Goal: Information Seeking & Learning: Learn about a topic

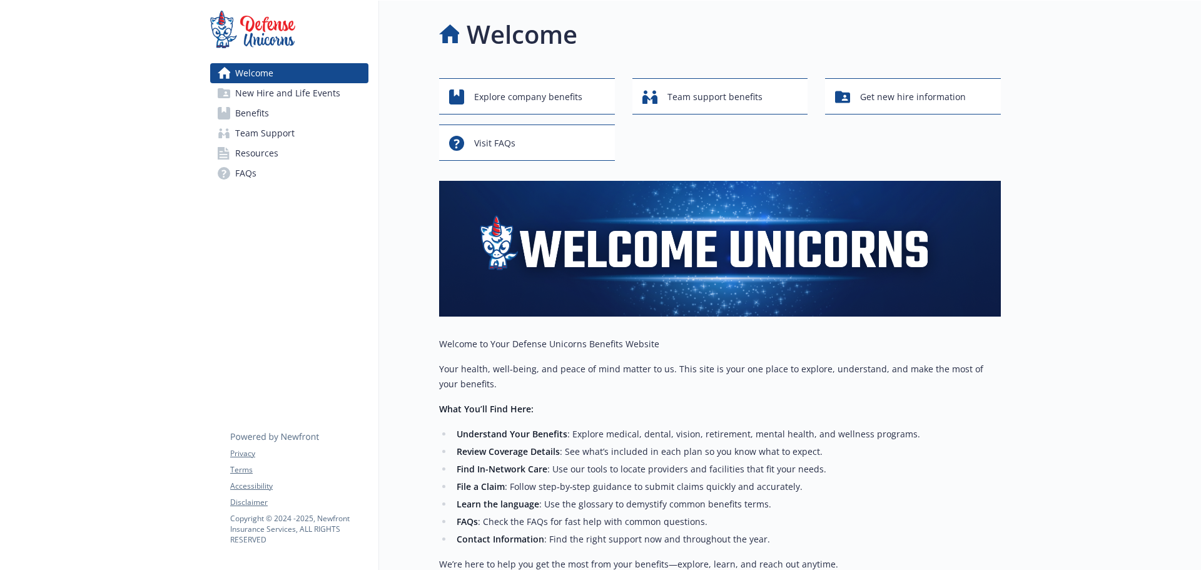
click at [338, 109] on link "Benefits" at bounding box center [289, 113] width 158 height 20
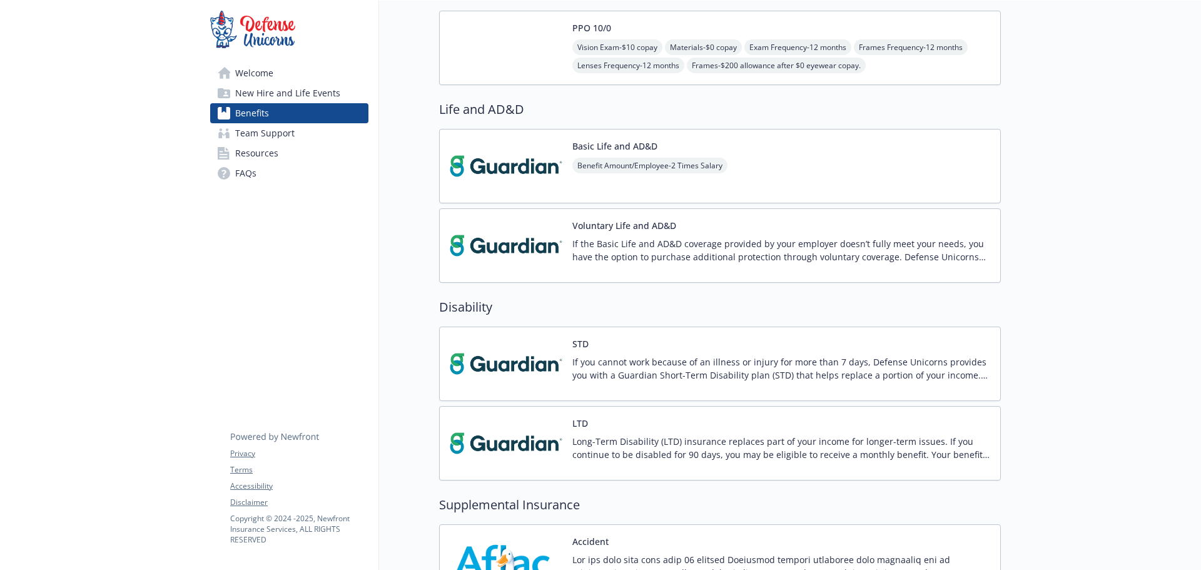
scroll to position [375, 0]
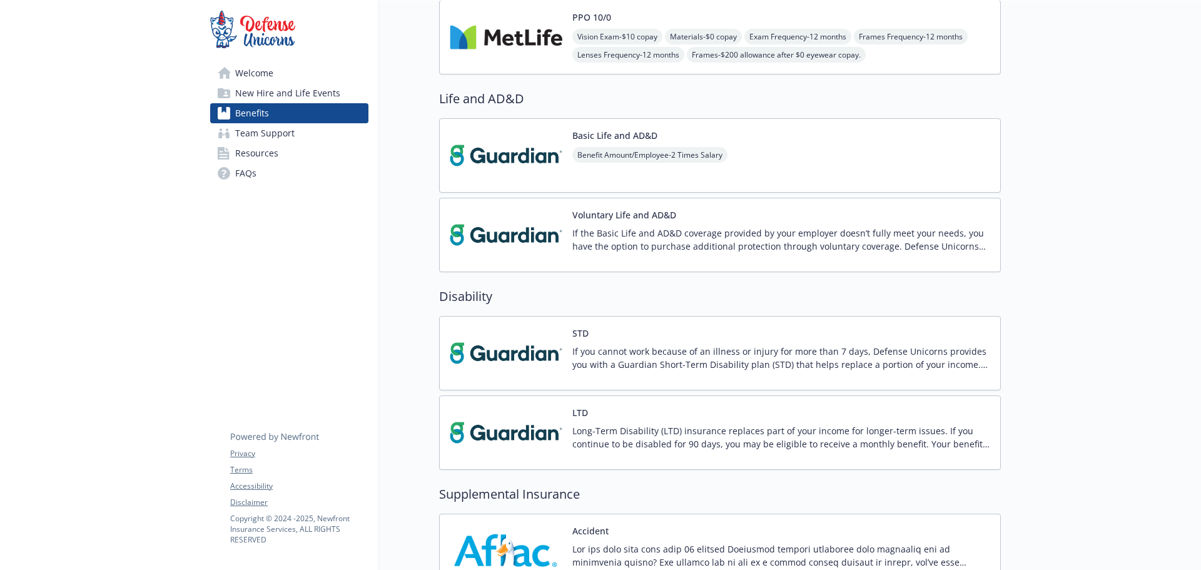
click at [938, 156] on div "Basic Life and AD&D Benefit Amount/Employee - 2 Times Salary" at bounding box center [720, 155] width 562 height 74
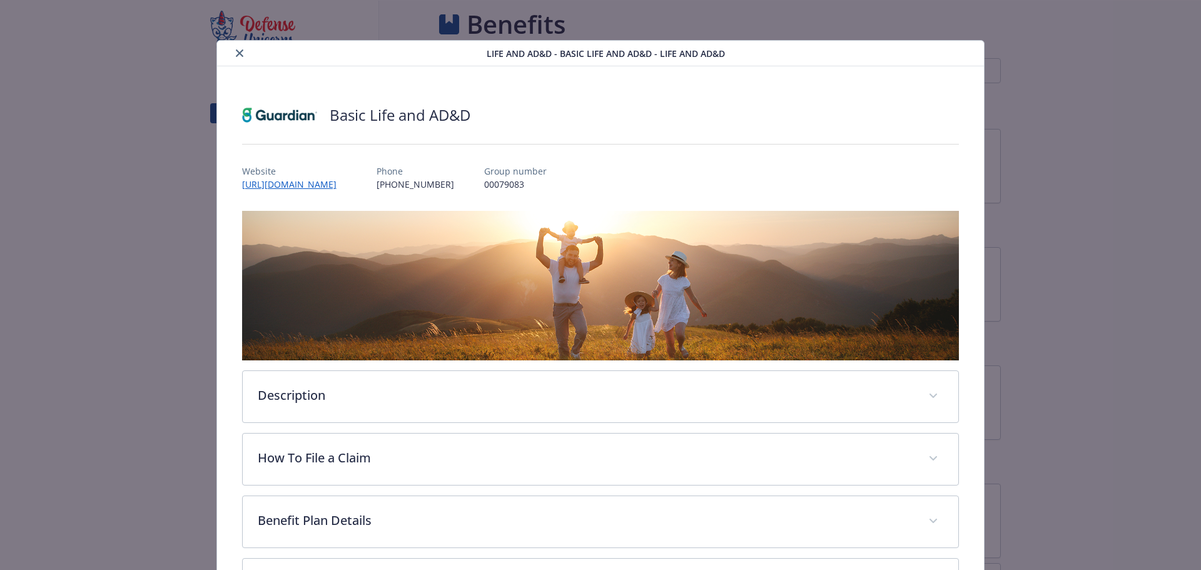
scroll to position [375, 0]
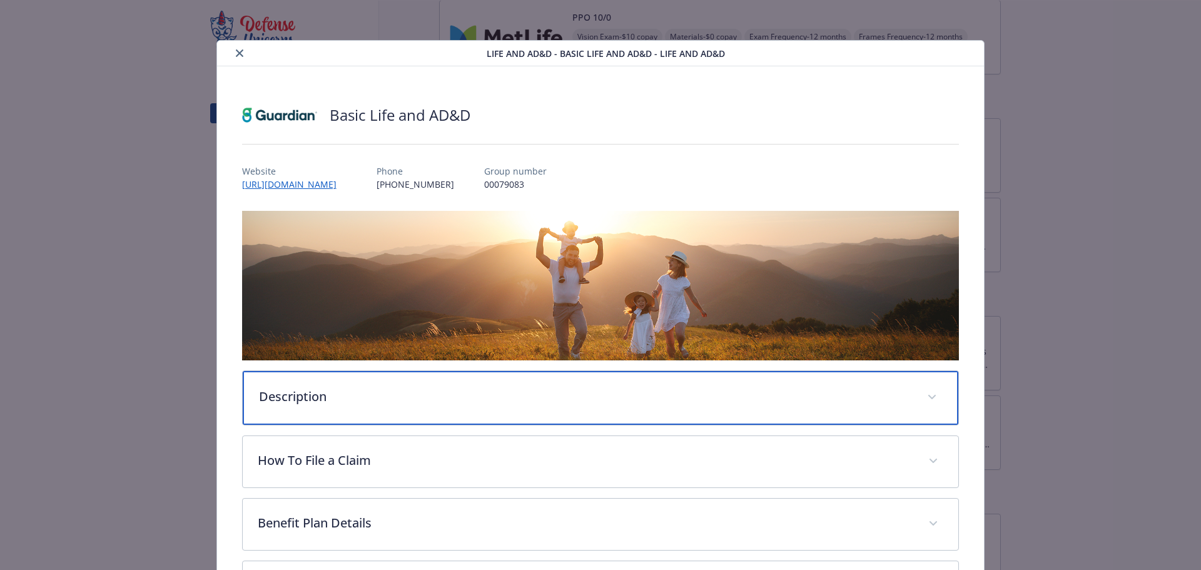
click at [750, 395] on p "Description" at bounding box center [586, 396] width 654 height 19
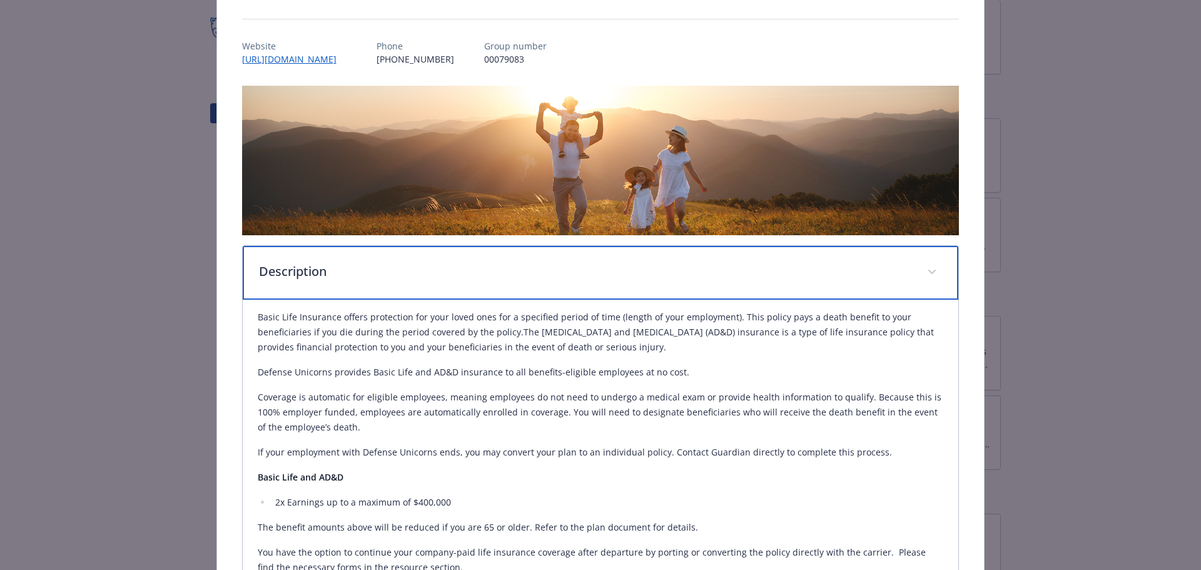
scroll to position [188, 0]
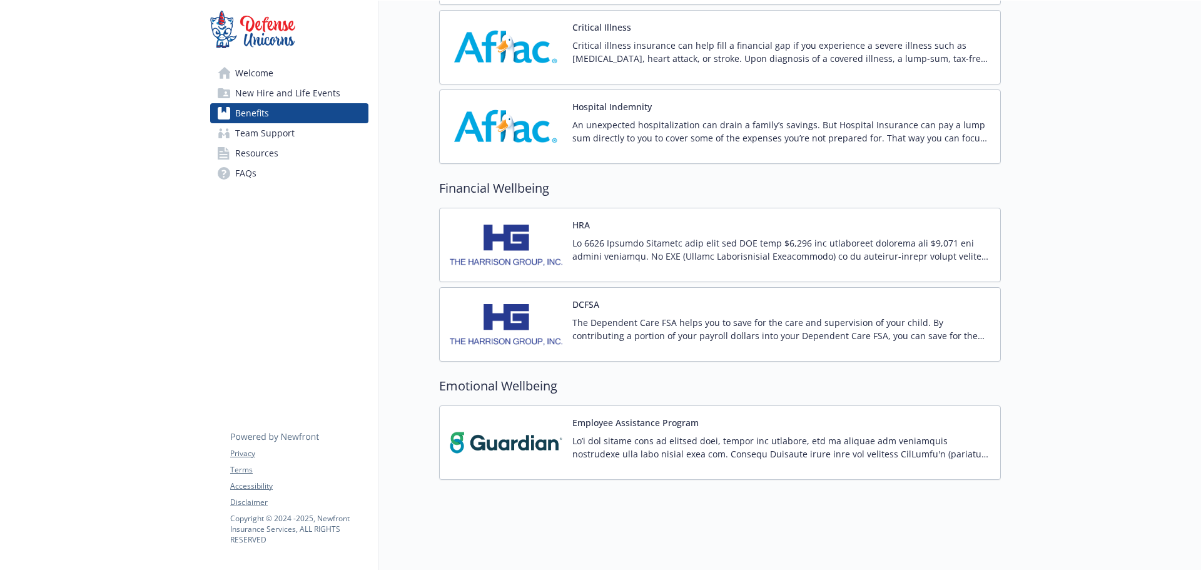
scroll to position [1047, 0]
